Goal: Transaction & Acquisition: Purchase product/service

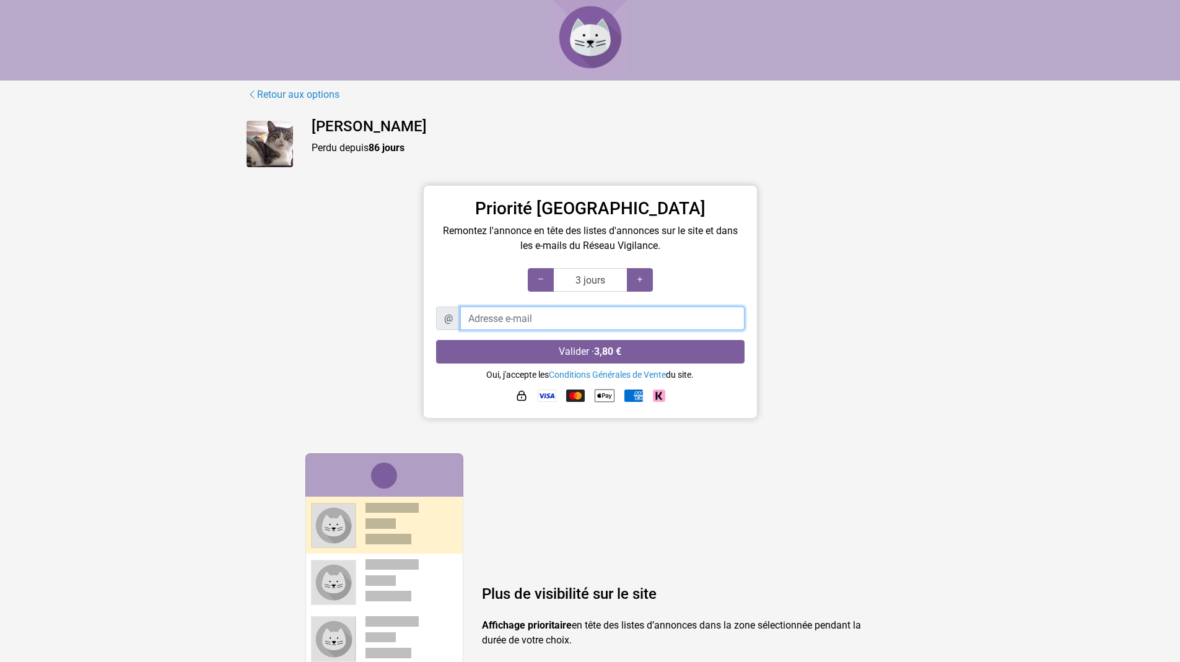
click at [522, 320] on input "Adresse e-mail" at bounding box center [602, 319] width 284 height 24
type input "javierlan@gmail.com"
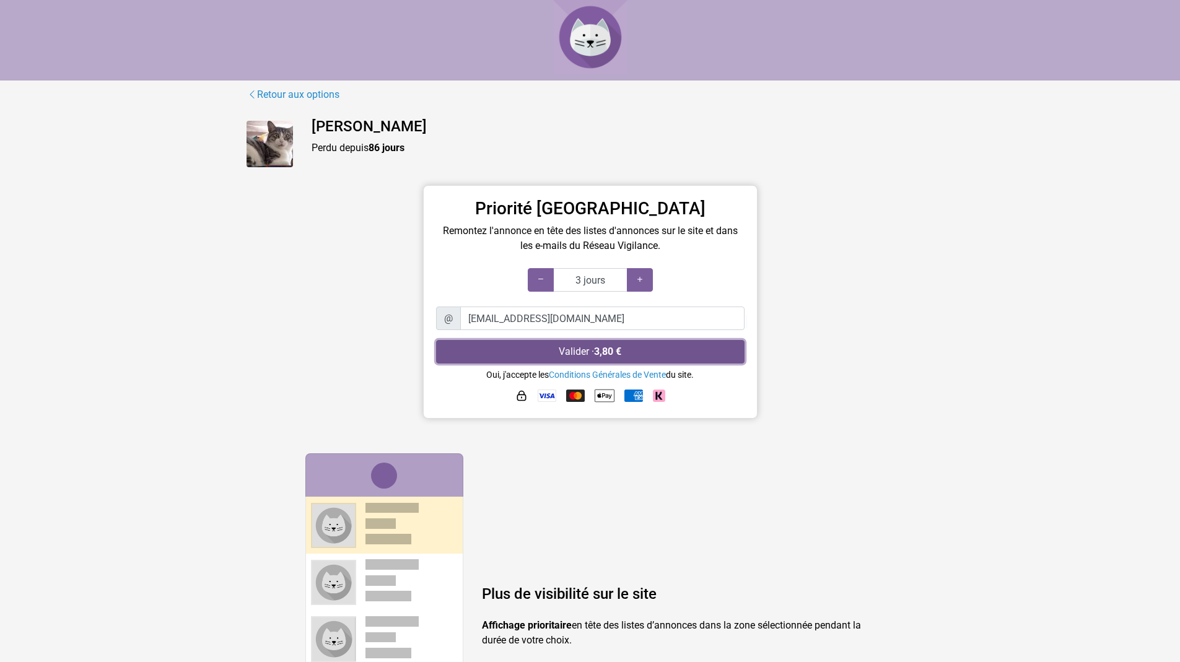
click at [541, 358] on button "Valider · 3,80 €" at bounding box center [590, 352] width 309 height 24
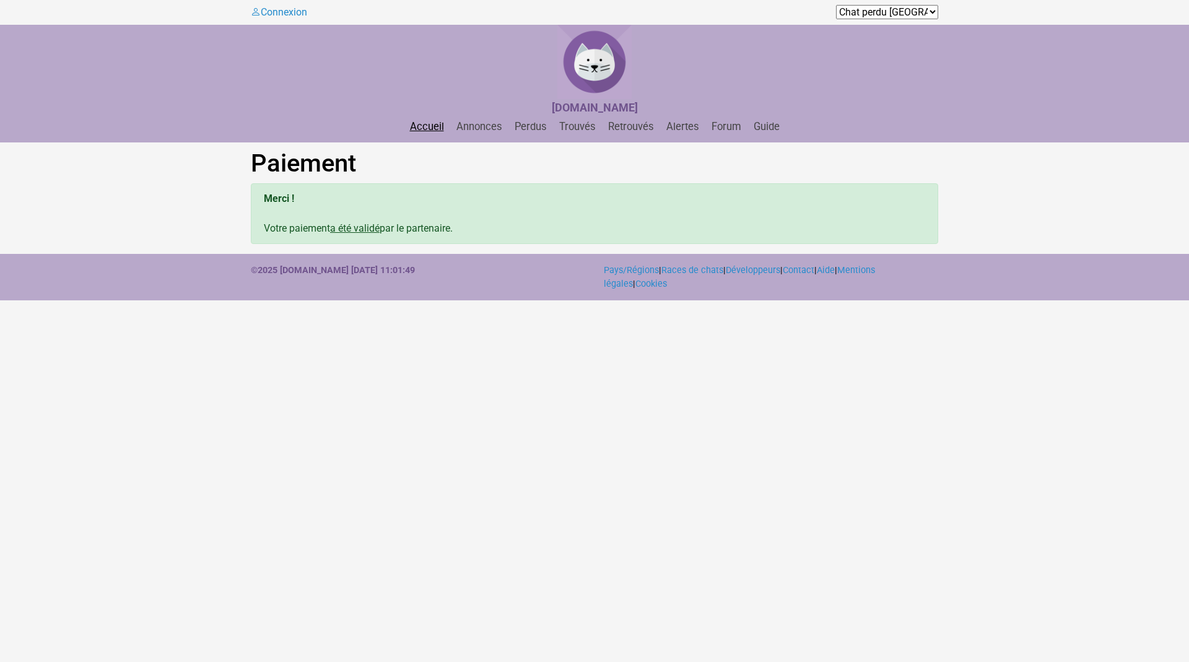
click at [418, 127] on link "Accueil" at bounding box center [427, 127] width 44 height 12
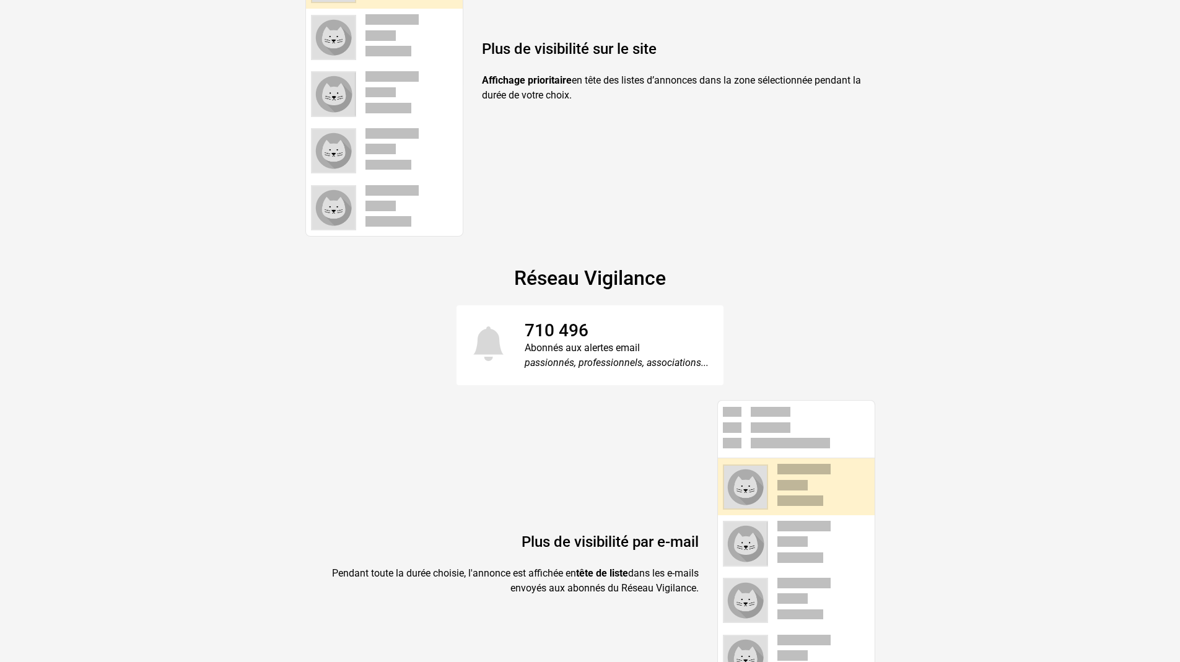
scroll to position [630, 0]
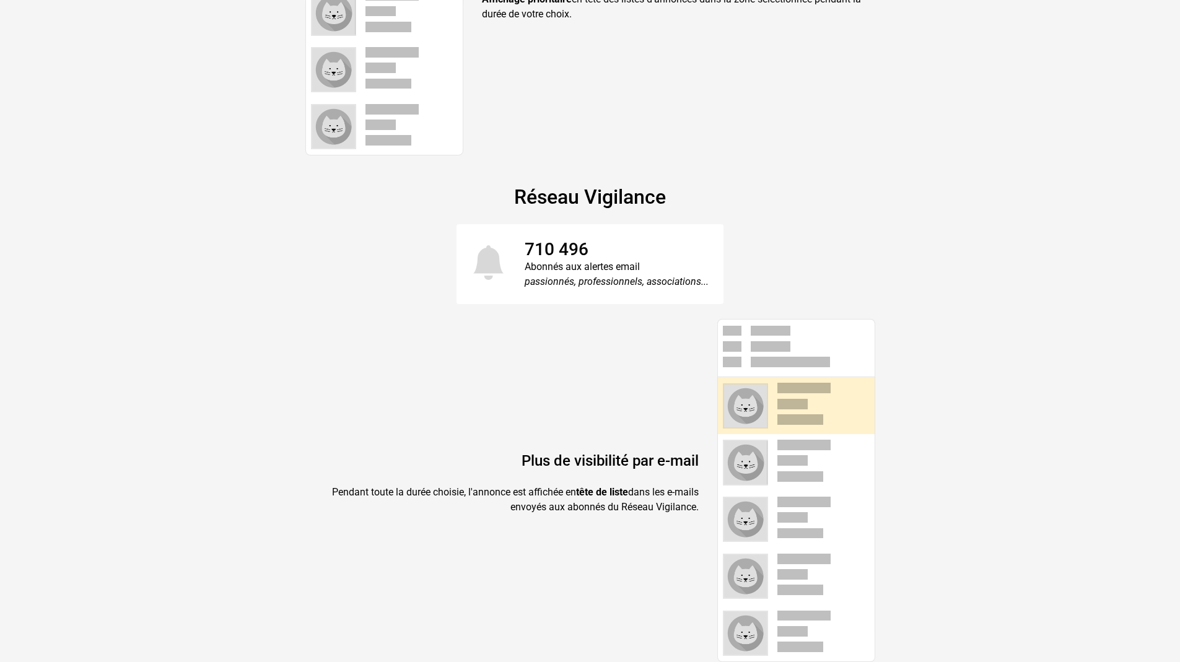
drag, startPoint x: 524, startPoint y: 264, endPoint x: 405, endPoint y: 283, distance: 120.5
click at [405, 283] on div "710 496 Abonnés aux alertes email passionnés, professionnels, associations..." at bounding box center [591, 264] width 688 height 81
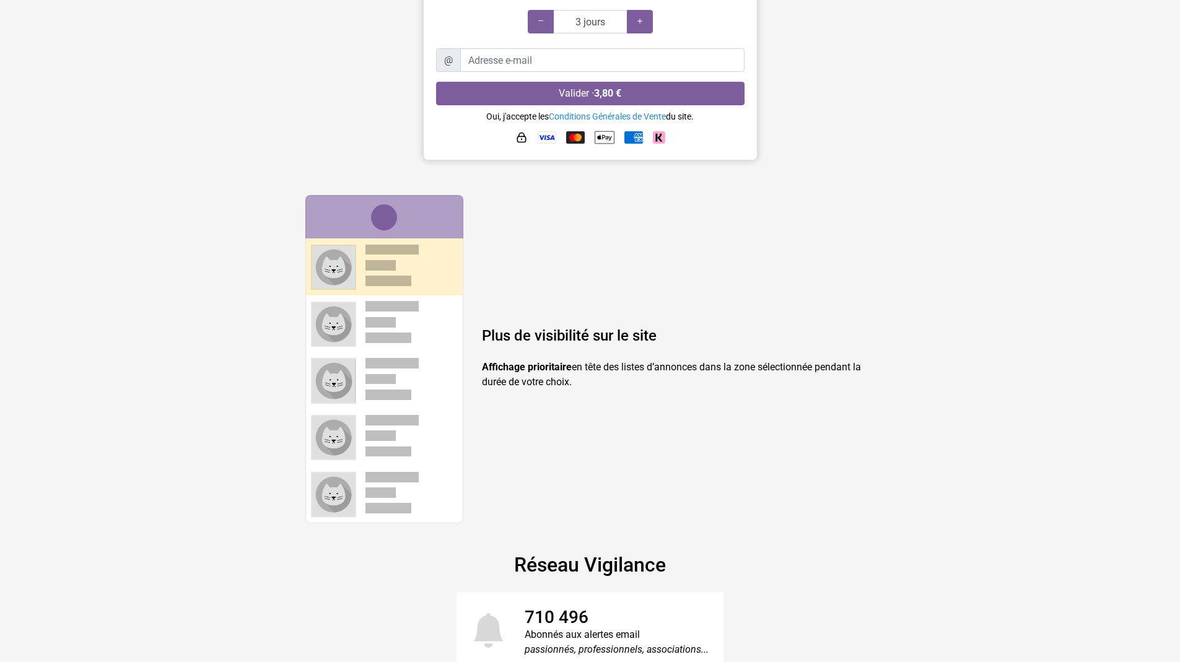
scroll to position [0, 0]
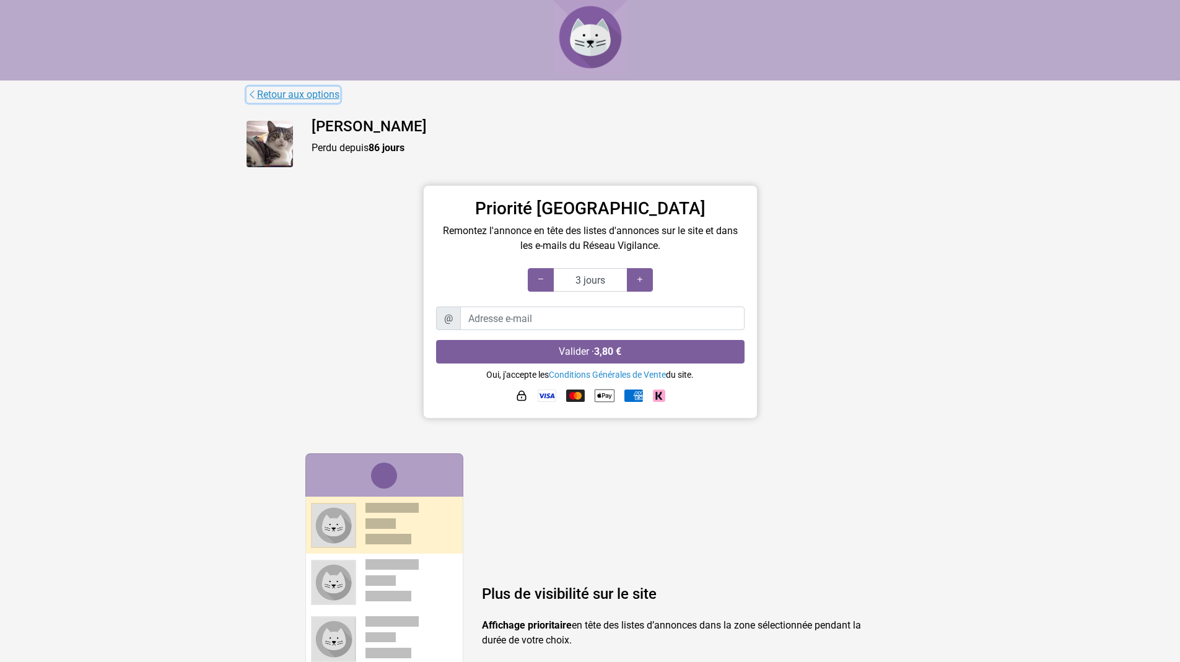
click at [305, 98] on link "Retour aux options" at bounding box center [294, 95] width 94 height 16
